Goal: Task Accomplishment & Management: Use online tool/utility

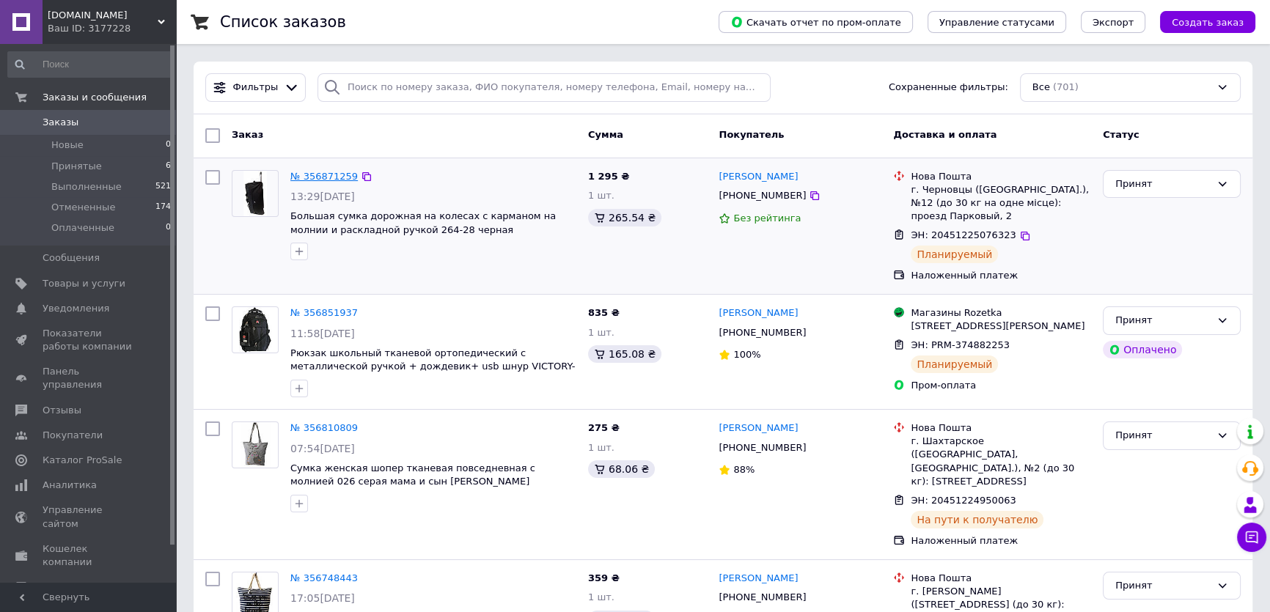
click at [315, 175] on link "№ 356871259" at bounding box center [323, 176] width 67 height 11
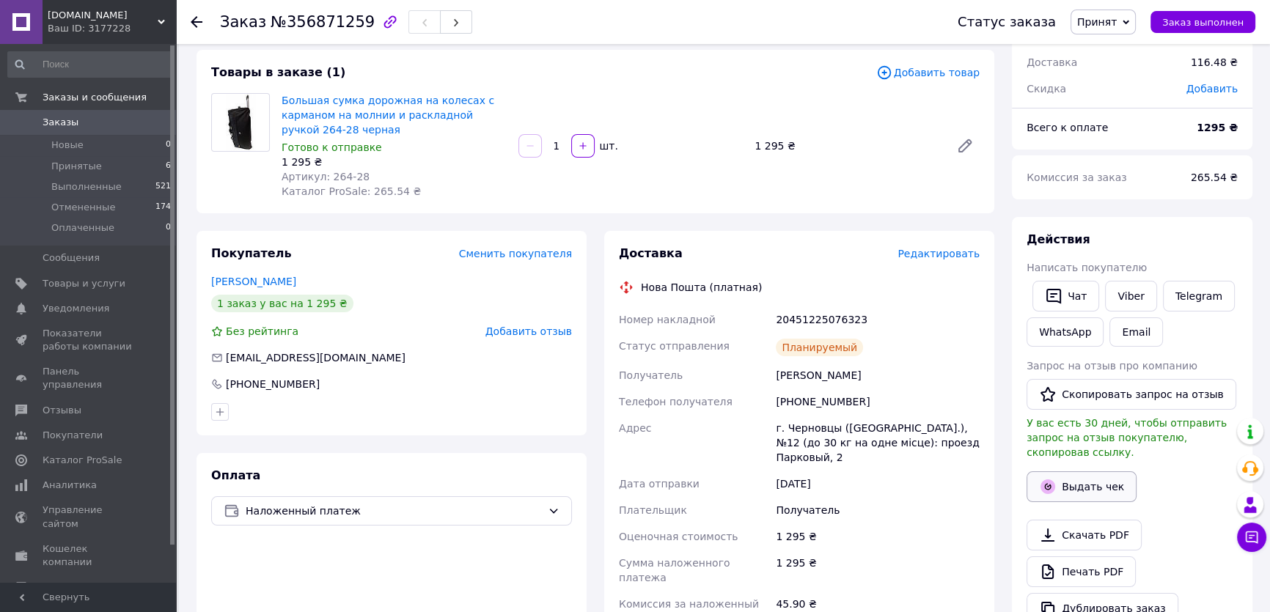
scroll to position [266, 0]
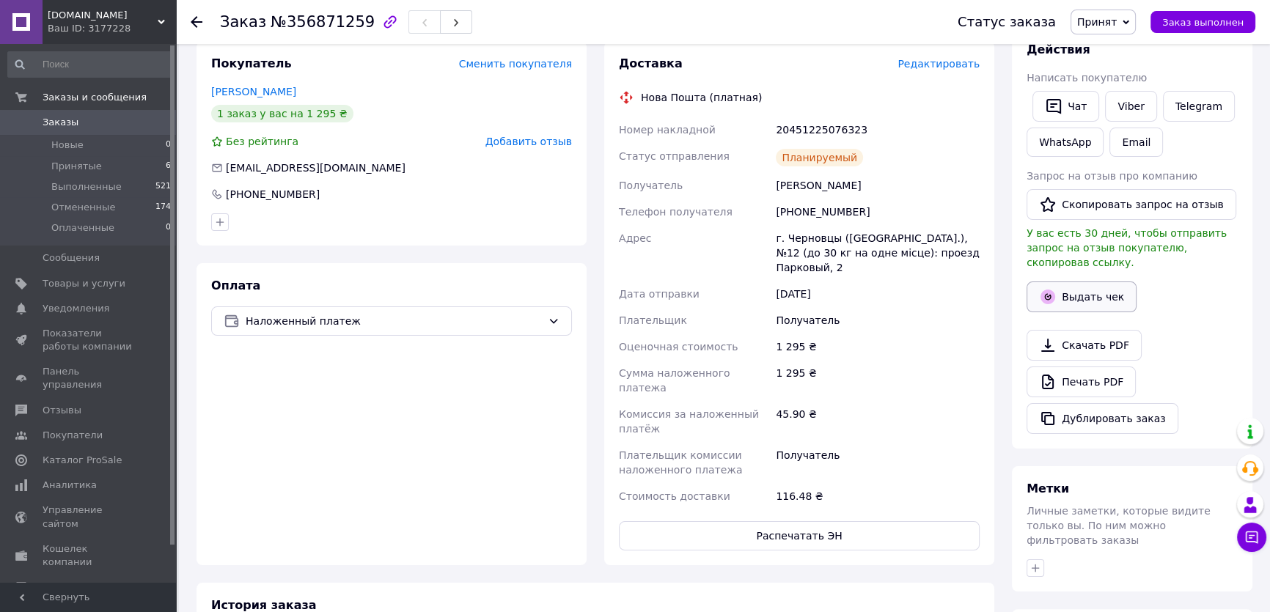
click at [1052, 290] on icon "button" at bounding box center [1048, 297] width 15 height 15
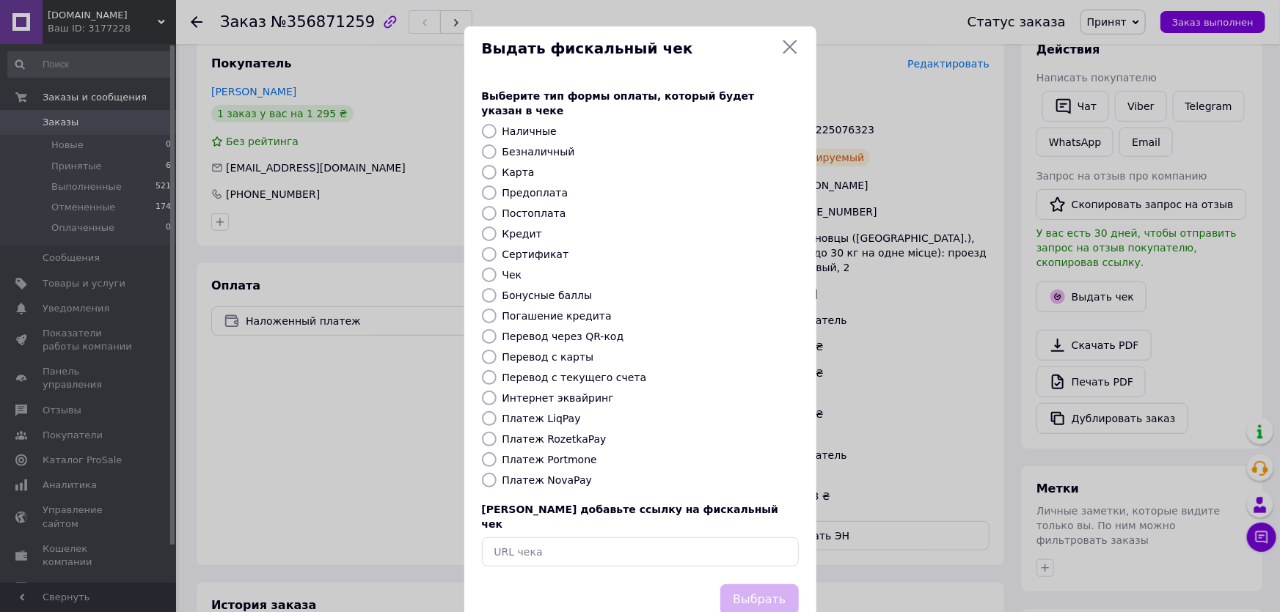
click at [486, 473] on input "Платеж NovaPay" at bounding box center [489, 480] width 15 height 15
radio input "true"
click at [782, 584] on button "Выбрать" at bounding box center [759, 600] width 78 height 32
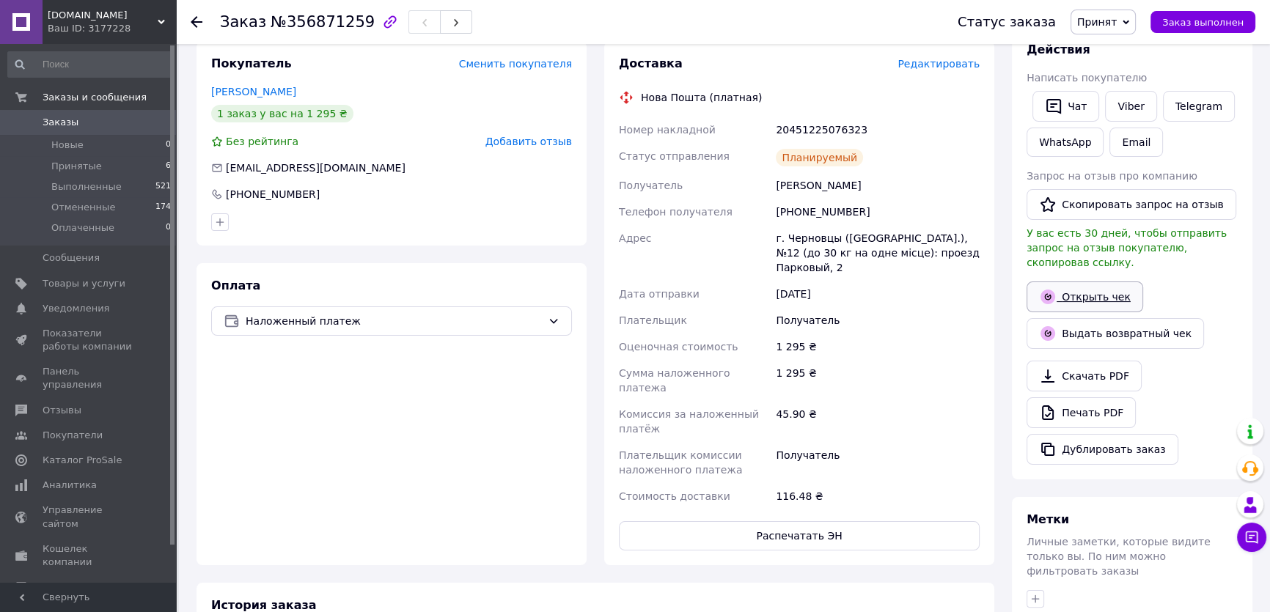
click at [1066, 287] on link "Открыть чек" at bounding box center [1085, 297] width 117 height 31
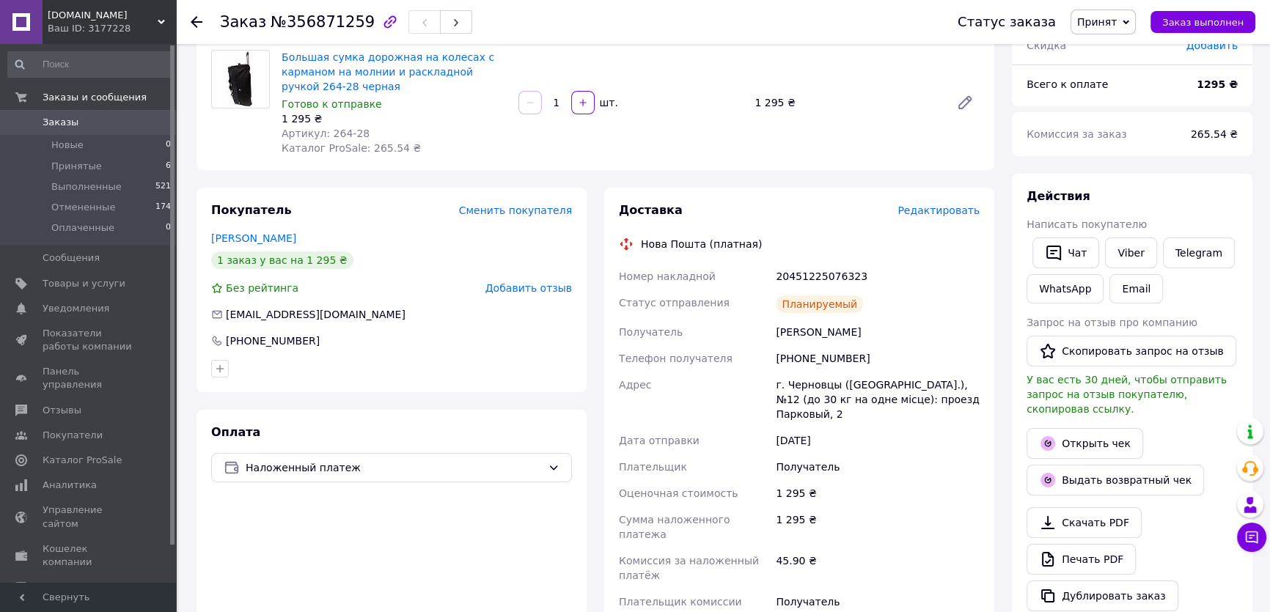
scroll to position [0, 0]
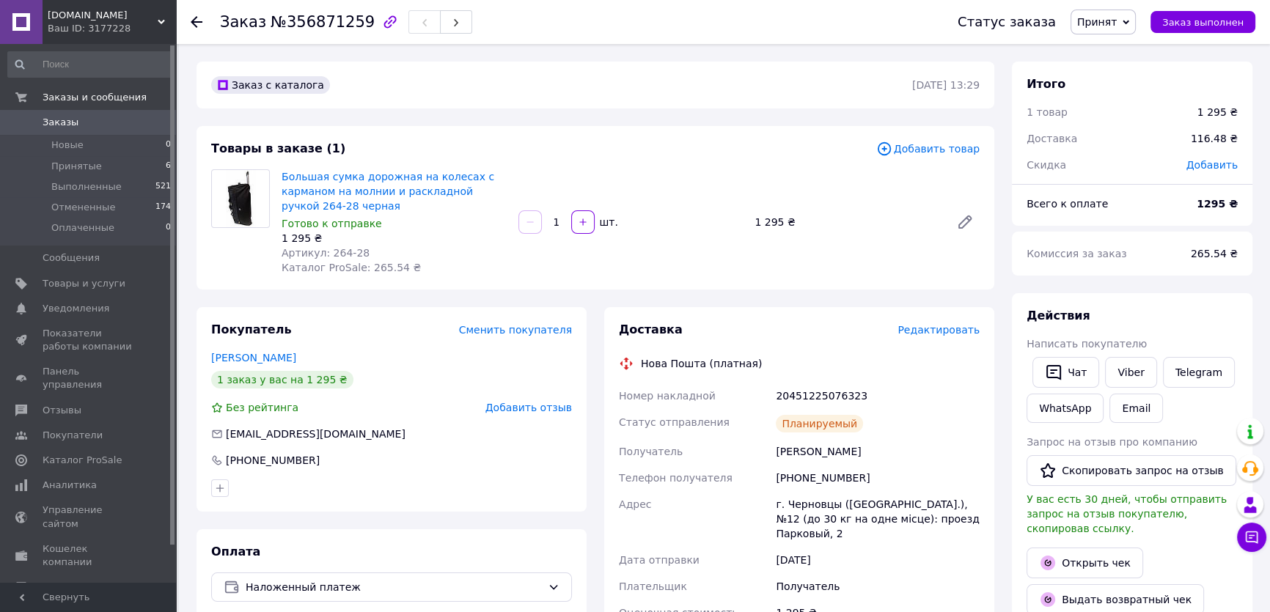
click at [66, 123] on span "Заказы" at bounding box center [61, 122] width 36 height 13
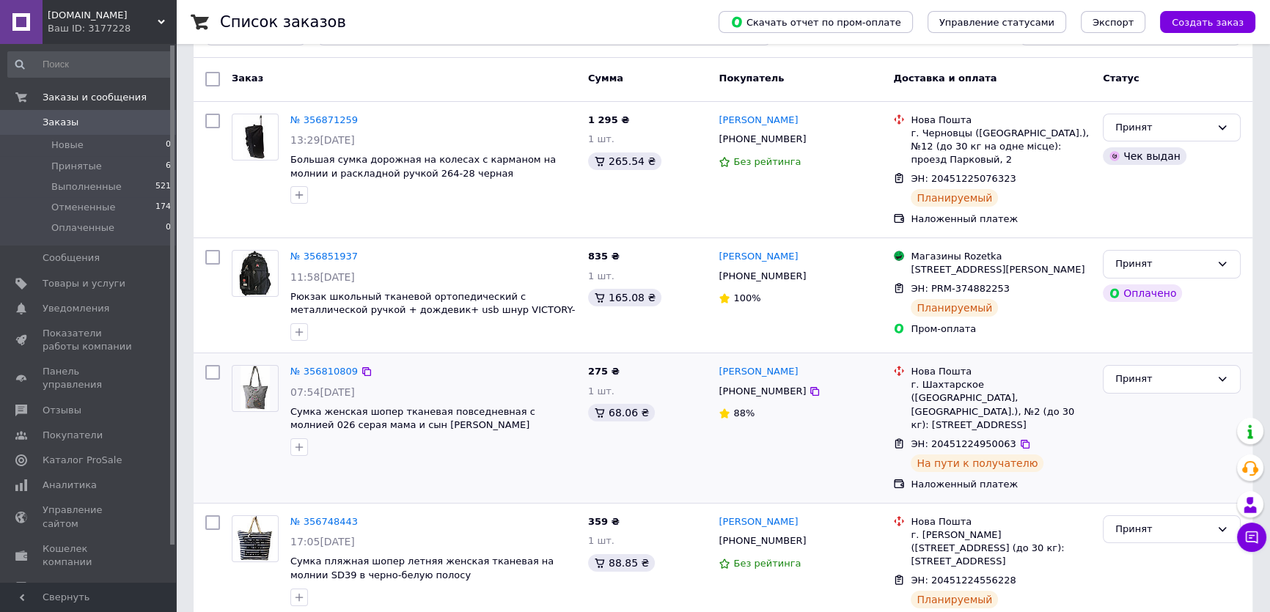
scroll to position [133, 0]
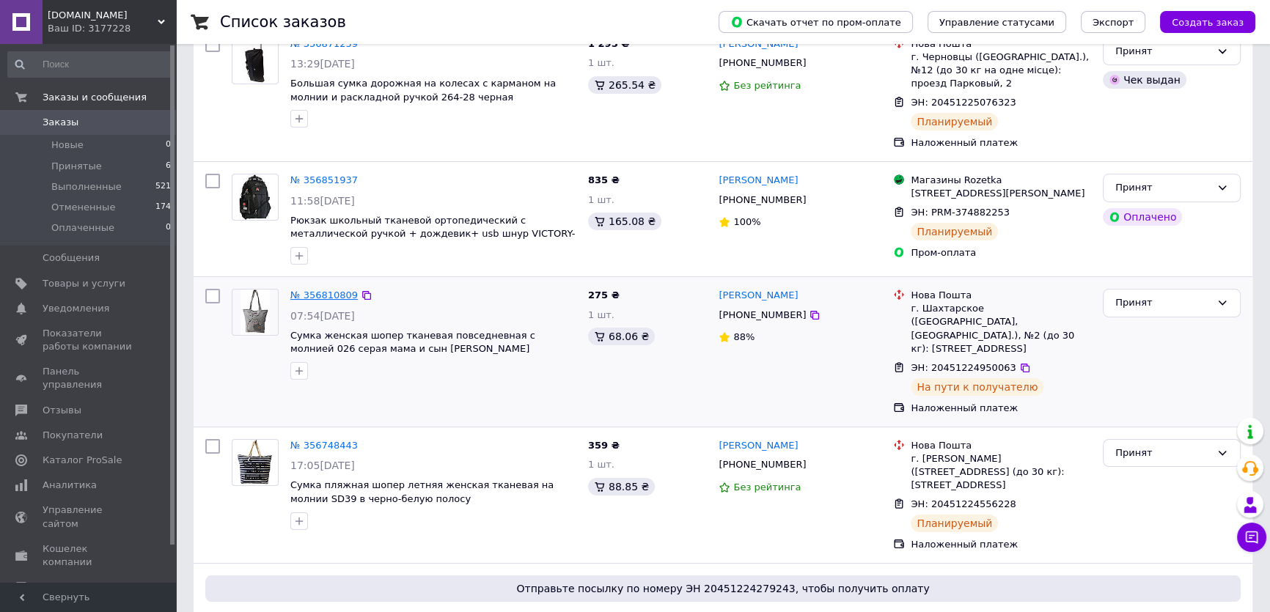
click at [329, 301] on link "№ 356810809" at bounding box center [323, 295] width 67 height 11
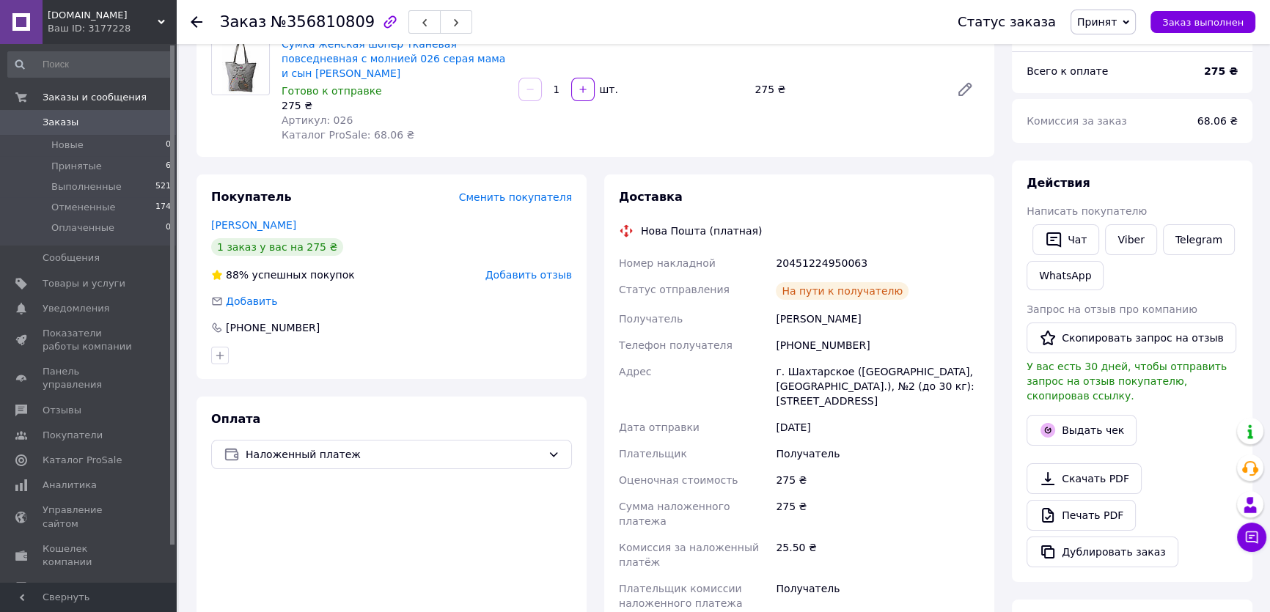
scroll to position [266, 0]
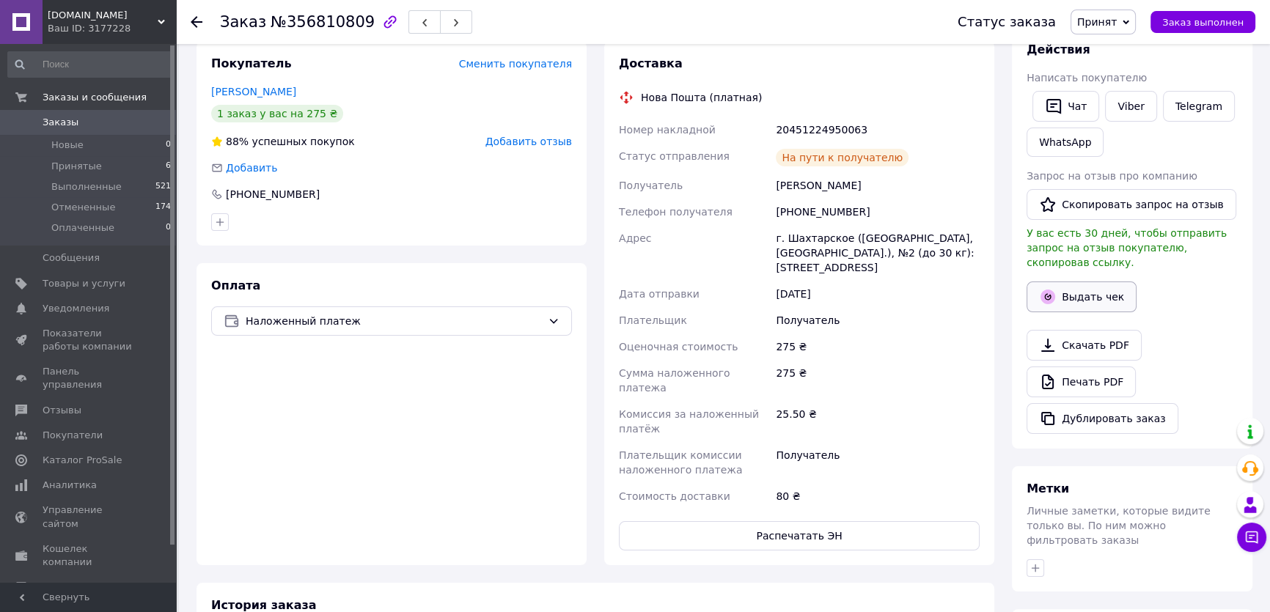
click at [1075, 290] on button "Выдать чек" at bounding box center [1082, 297] width 110 height 31
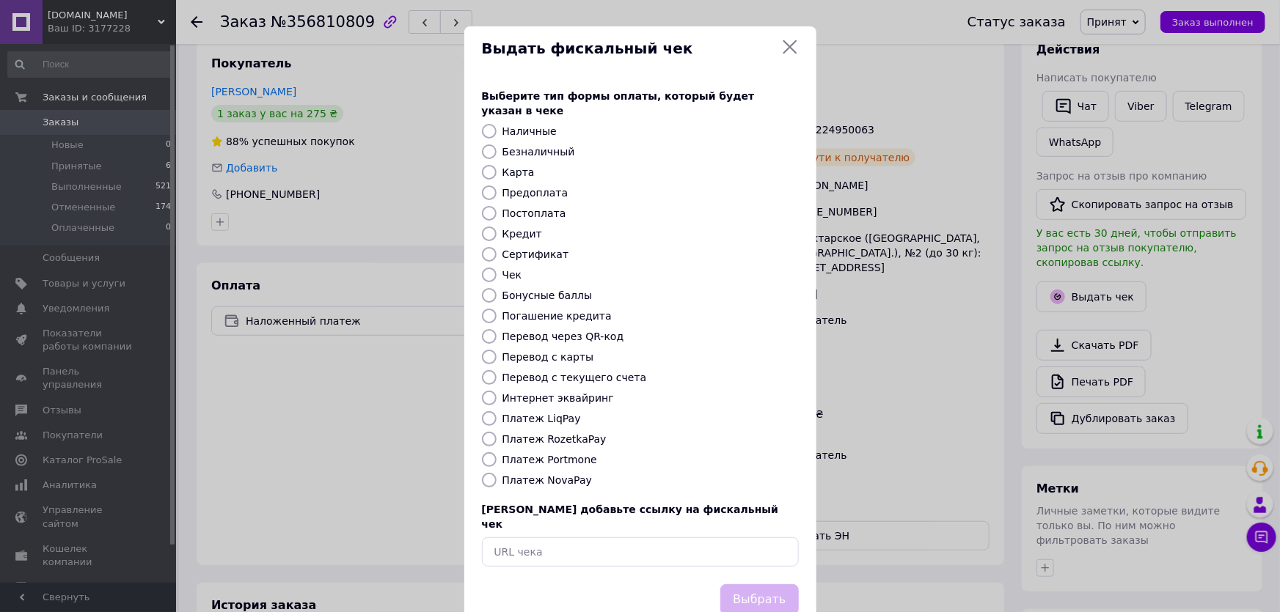
click at [487, 473] on input "Платеж NovaPay" at bounding box center [489, 480] width 15 height 15
radio input "true"
click at [777, 584] on button "Выбрать" at bounding box center [759, 600] width 78 height 32
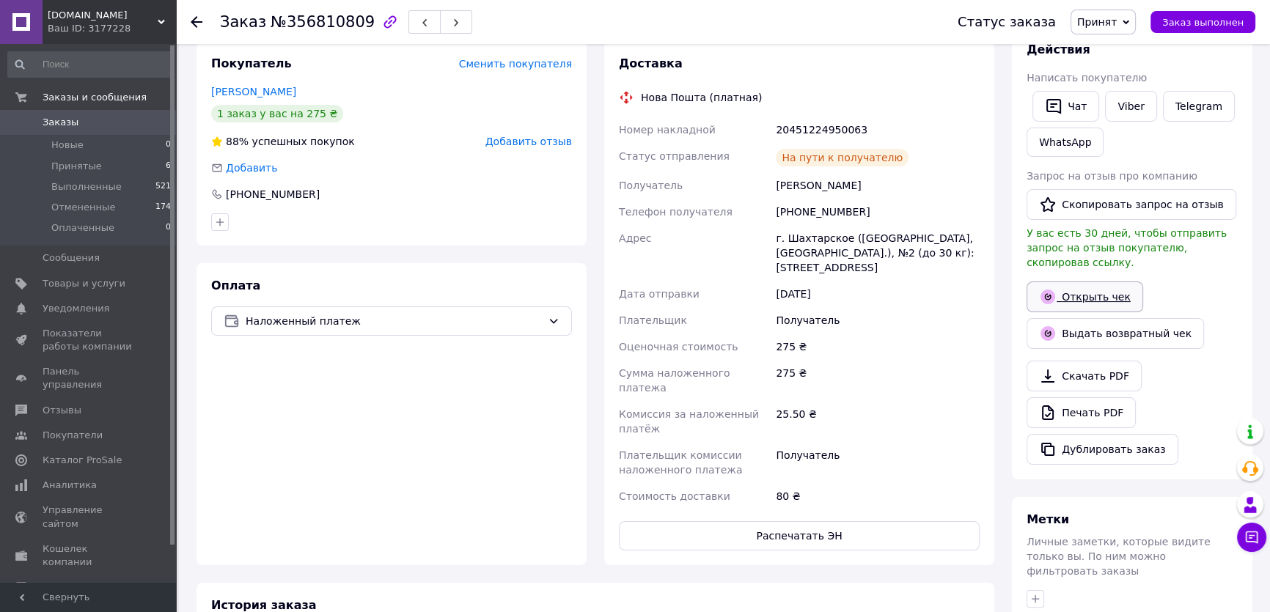
click at [1094, 282] on link "Открыть чек" at bounding box center [1085, 297] width 117 height 31
